Goal: Task Accomplishment & Management: Use online tool/utility

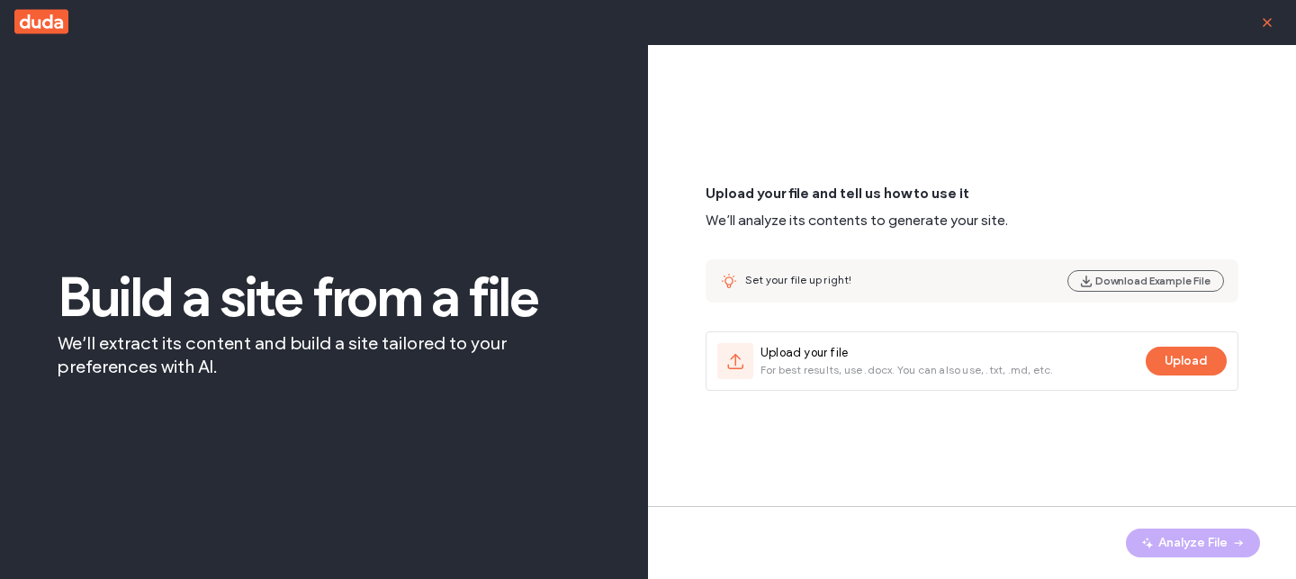
click at [1265, 24] on icon "button" at bounding box center [1267, 22] width 14 height 14
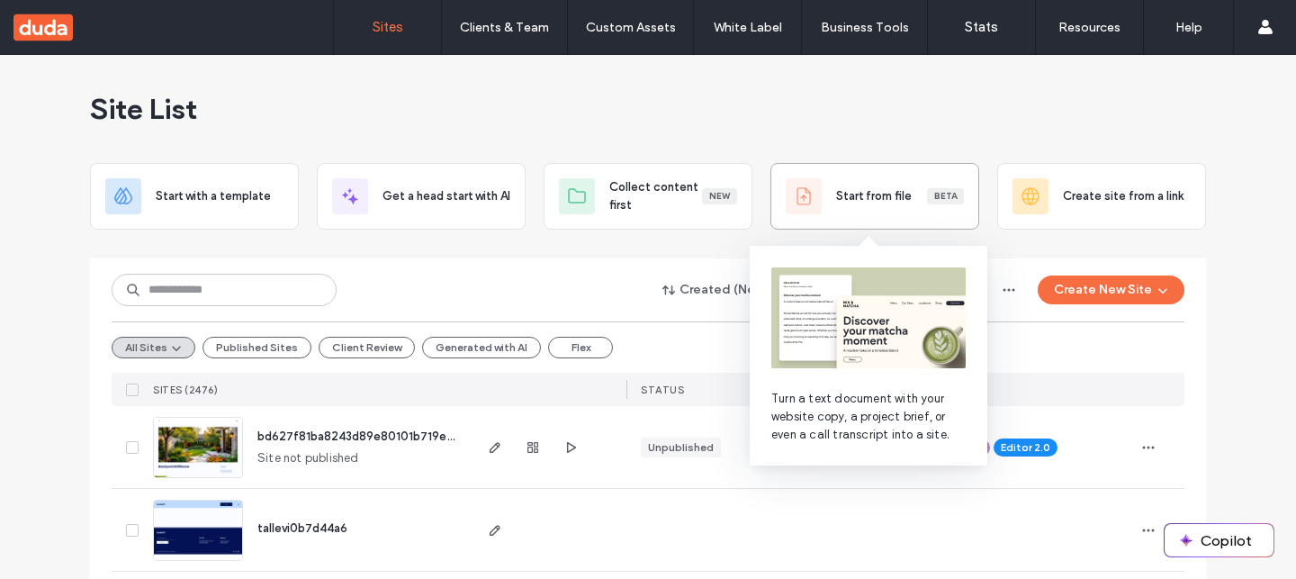
click at [877, 203] on span "Start from file" at bounding box center [874, 196] width 76 height 18
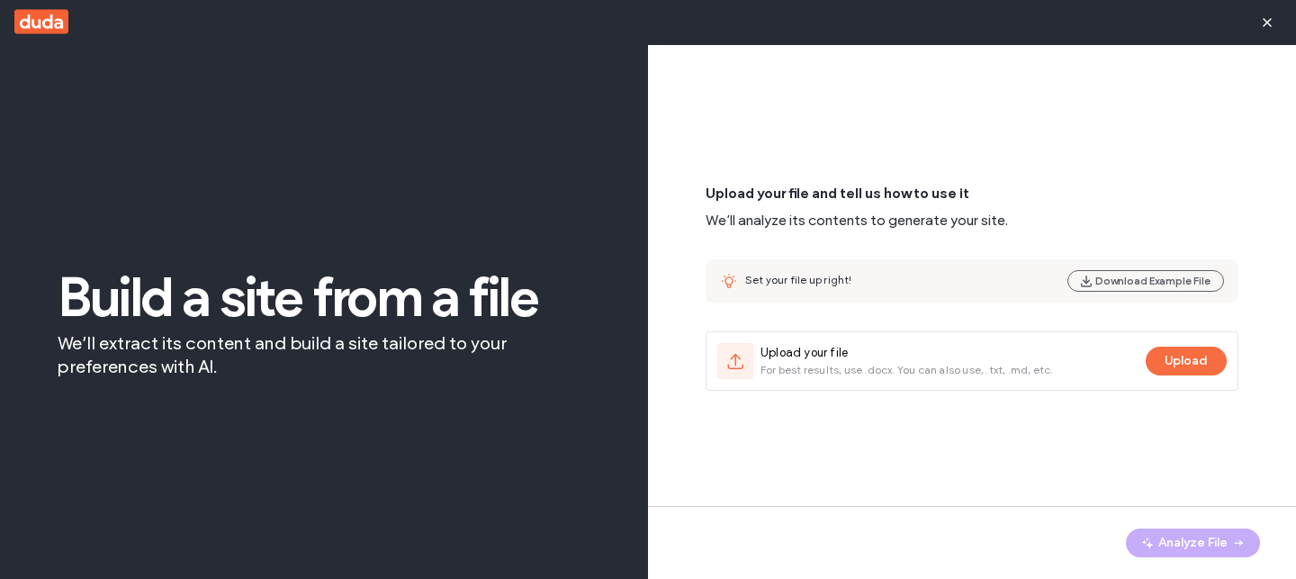
click at [808, 279] on span "Set your file up right!" at bounding box center [798, 279] width 107 height 13
copy div "Set your file up right! Download Example File"
click at [943, 179] on div "Upload your file and tell us how to use it We’ll analyze its contents to genera…" at bounding box center [971, 287] width 533 height 412
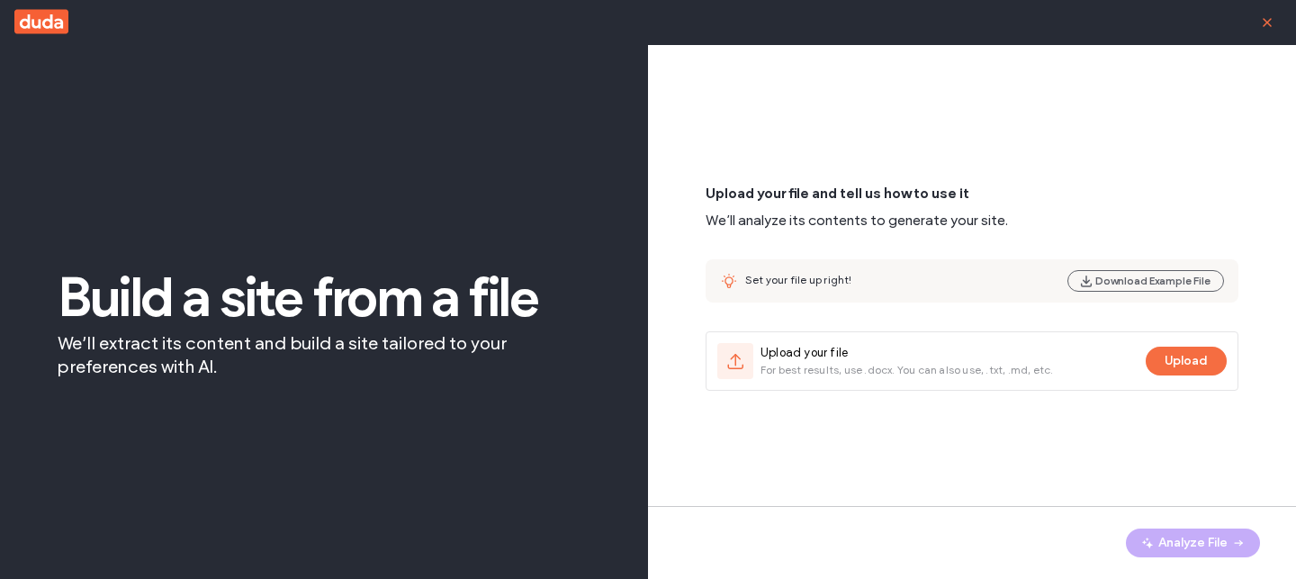
click at [1264, 24] on use "button" at bounding box center [1266, 22] width 9 height 8
